Goal: Navigation & Orientation: Find specific page/section

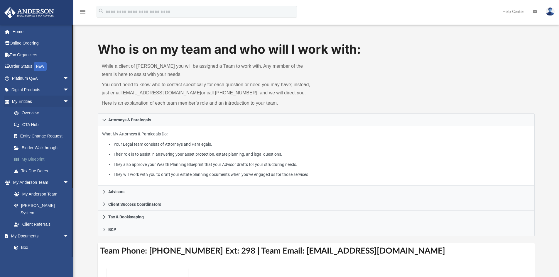
click at [36, 161] on link "My Blueprint" at bounding box center [43, 160] width 70 height 12
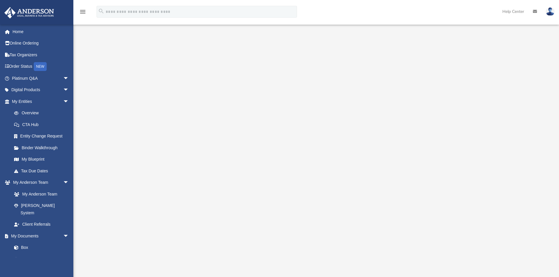
click at [518, 134] on div at bounding box center [316, 158] width 437 height 235
click at [18, 33] on link "Home" at bounding box center [41, 32] width 74 height 12
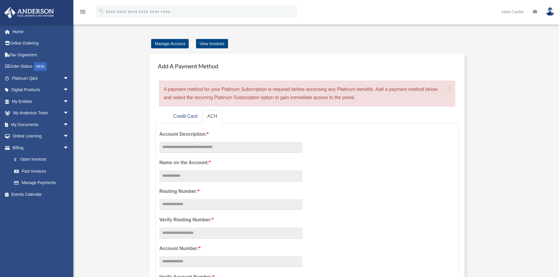
click at [507, 132] on div "Manage Account View Invoices Add A Payment Method × A payment method for your P…" at bounding box center [316, 260] width 448 height 441
